Goal: Check status: Check status

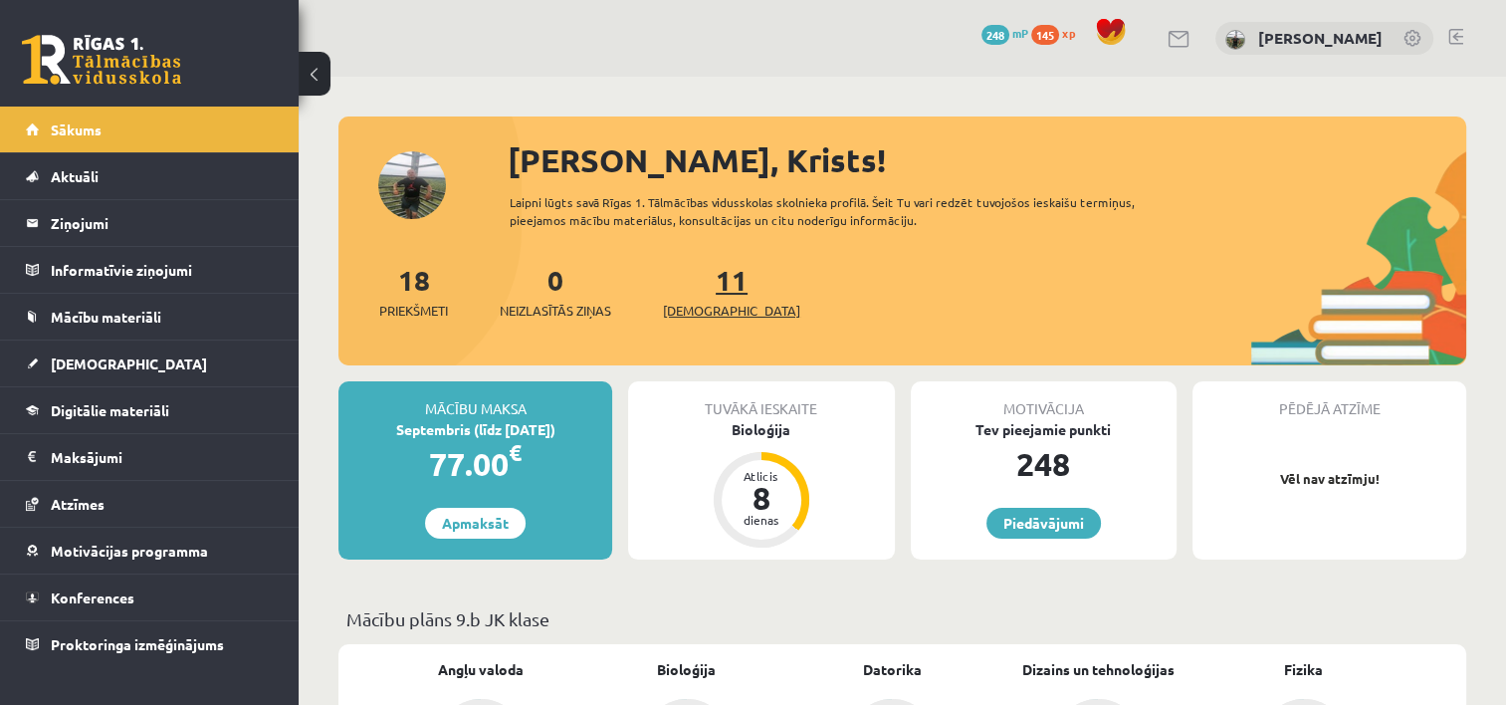
click at [693, 318] on span "[DEMOGRAPHIC_DATA]" at bounding box center [731, 311] width 137 height 20
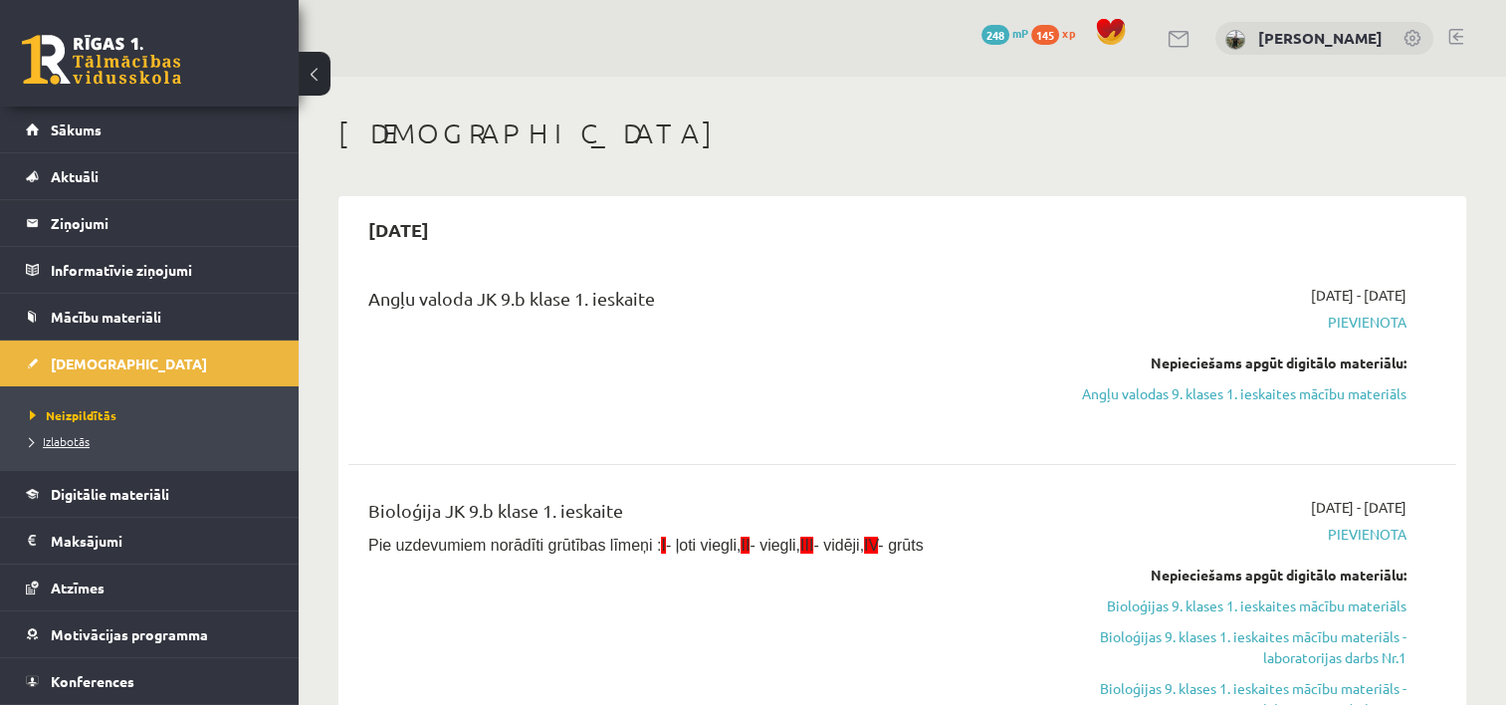
click at [68, 437] on span "Izlabotās" at bounding box center [60, 441] width 60 height 16
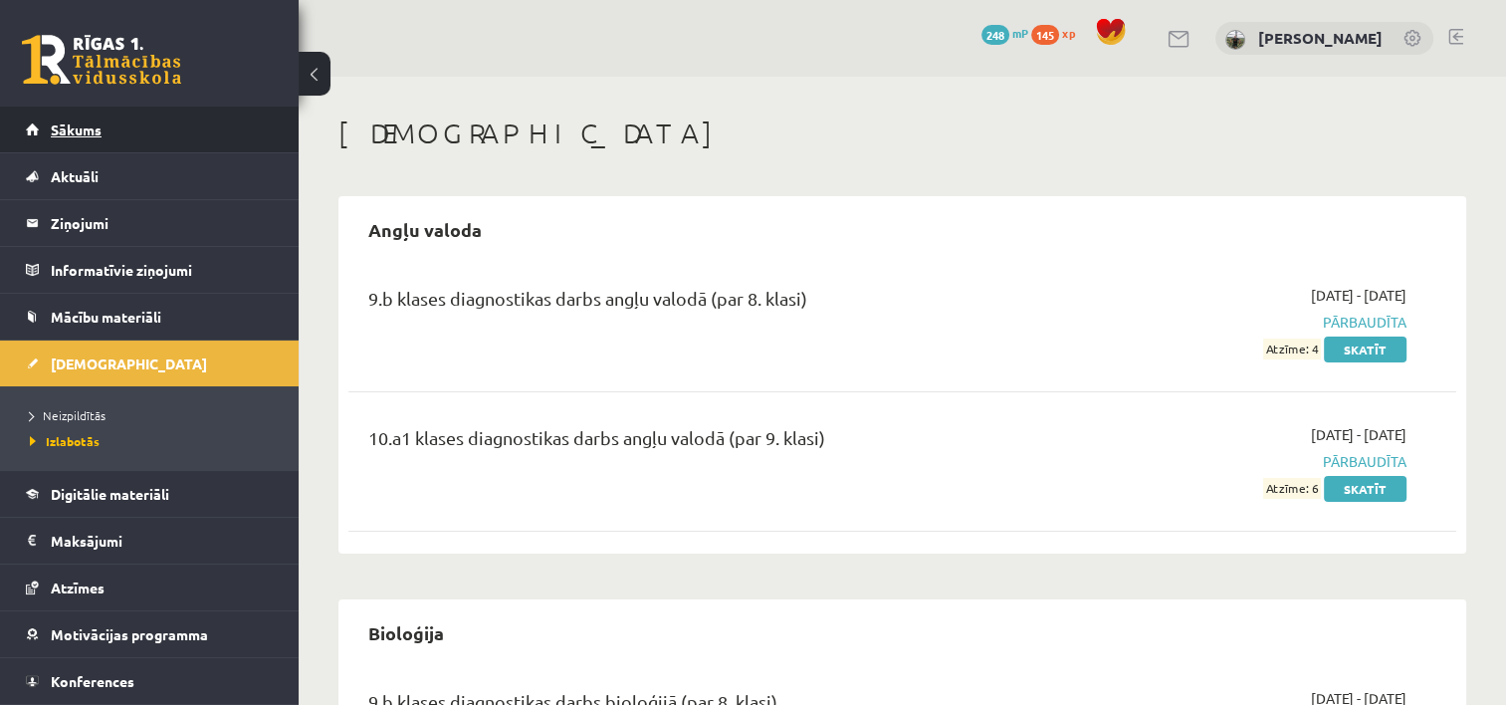
click at [175, 125] on link "Sākums" at bounding box center [150, 129] width 248 height 46
